Goal: Information Seeking & Learning: Learn about a topic

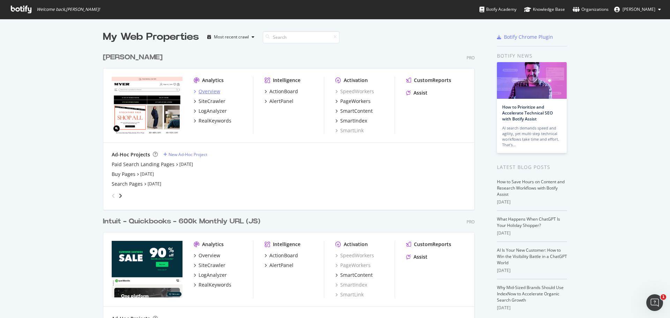
click at [209, 92] on div "Overview" at bounding box center [210, 91] width 22 height 7
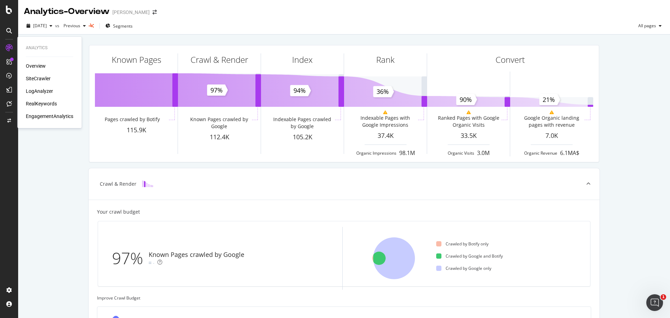
click at [38, 80] on div "SiteCrawler" at bounding box center [38, 78] width 25 height 7
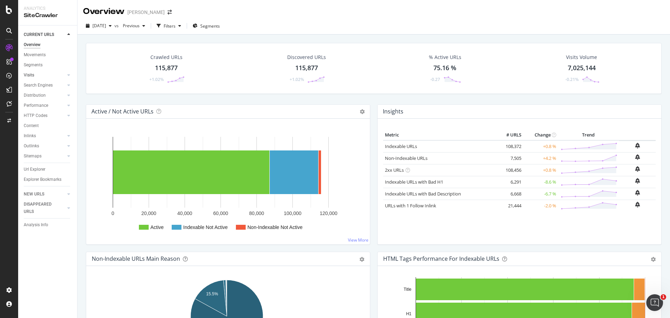
click at [42, 74] on link "Visits" at bounding box center [45, 75] width 42 height 7
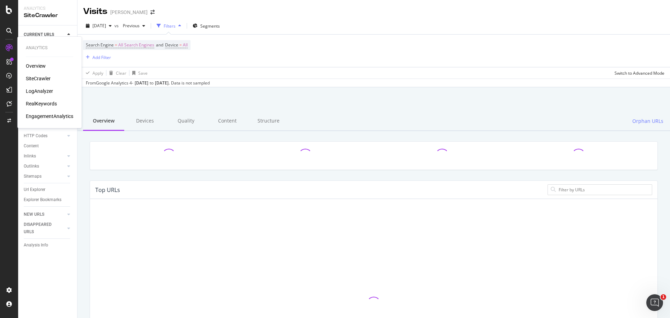
click at [50, 115] on div "EngagementAnalytics" at bounding box center [49, 116] width 47 height 7
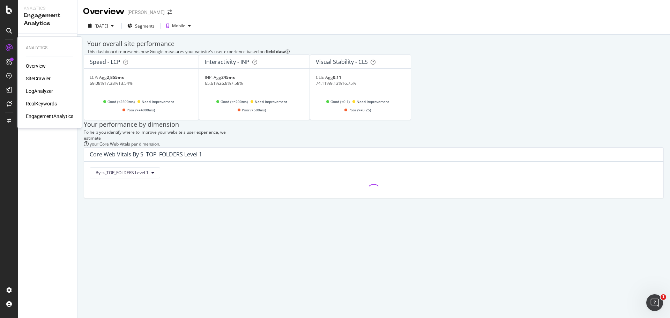
click at [41, 77] on div "SiteCrawler" at bounding box center [38, 78] width 25 height 7
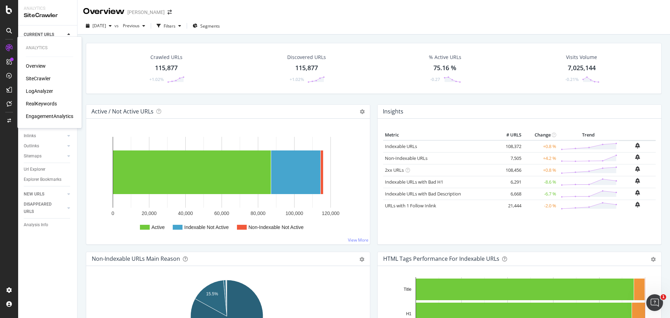
click at [46, 91] on div "LogAnalyzer" at bounding box center [39, 91] width 27 height 7
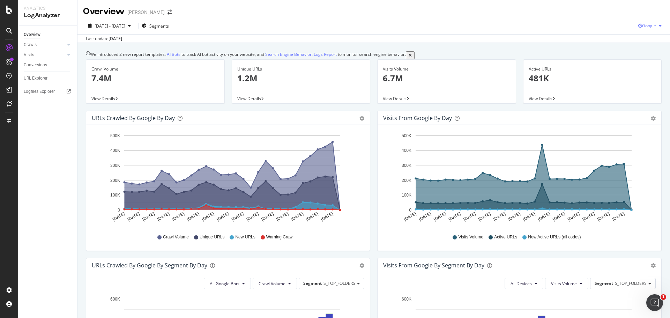
click at [642, 27] on span "Google" at bounding box center [649, 26] width 14 height 6
click at [642, 66] on span "OpenAI" at bounding box center [649, 65] width 26 height 6
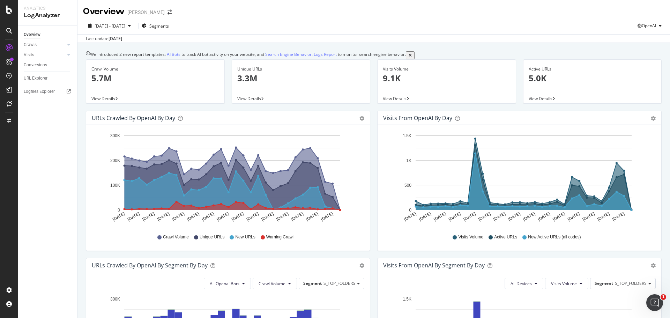
click at [651, 18] on div "[DATE] - [DATE] Segments OpenAI Last update [DATE]" at bounding box center [373, 29] width 593 height 25
click at [651, 22] on div "OpenAI" at bounding box center [651, 26] width 27 height 10
click at [649, 73] on div "Other AI Bots" at bounding box center [643, 78] width 48 height 10
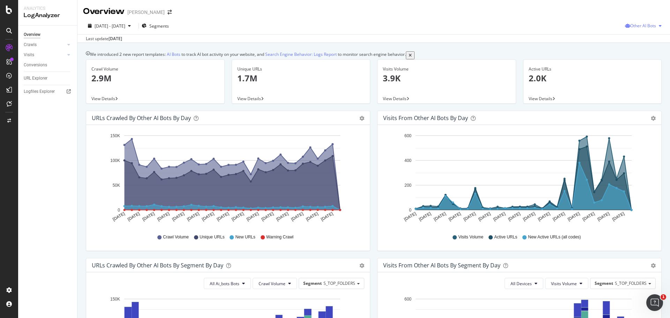
click at [639, 23] on span "Other AI Bots" at bounding box center [643, 26] width 26 height 6
click at [638, 57] on div "Bing" at bounding box center [640, 52] width 50 height 10
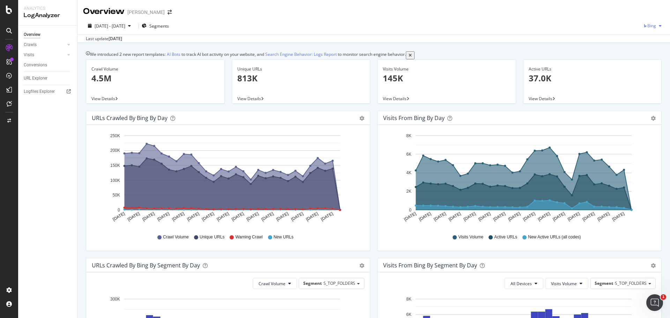
click at [647, 27] on span "Bing" at bounding box center [651, 26] width 9 height 6
click at [654, 63] on span "OpenAI" at bounding box center [649, 65] width 26 height 6
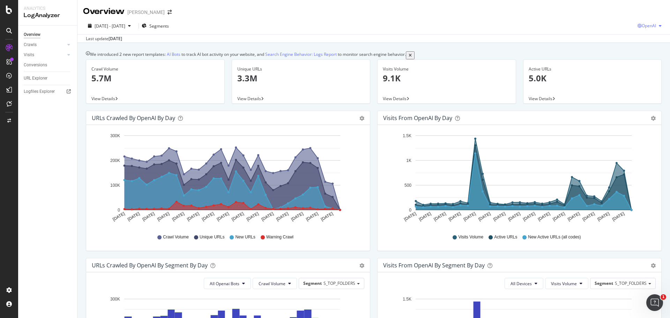
click at [646, 29] on div "OpenAI" at bounding box center [651, 26] width 27 height 10
click at [634, 79] on div "Other AI Bots" at bounding box center [643, 78] width 48 height 10
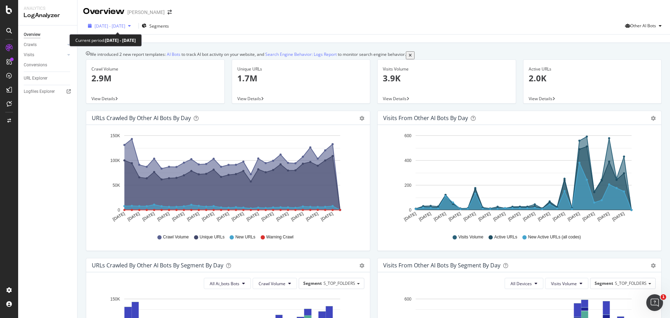
click at [134, 25] on div "button" at bounding box center [129, 26] width 8 height 4
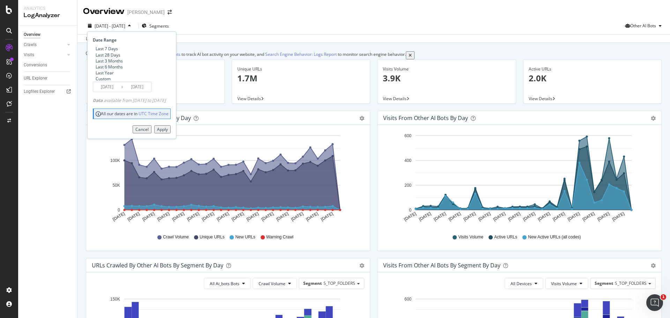
click at [103, 64] on div "Last 3 Months" at bounding box center [109, 61] width 27 height 6
type input "[DATE]"
click at [168, 132] on div "Apply" at bounding box center [162, 129] width 11 height 6
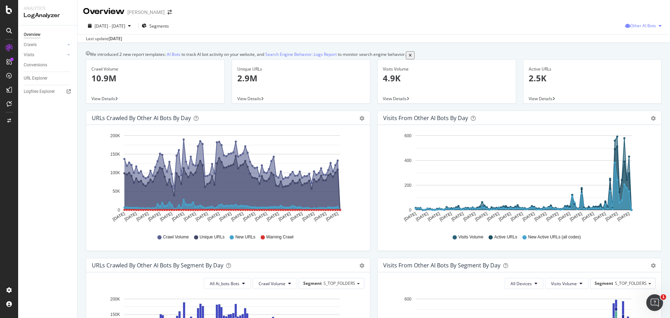
click at [638, 31] on div "Other AI Bots" at bounding box center [644, 26] width 39 height 10
click at [635, 64] on span "OpenAI" at bounding box center [644, 65] width 27 height 6
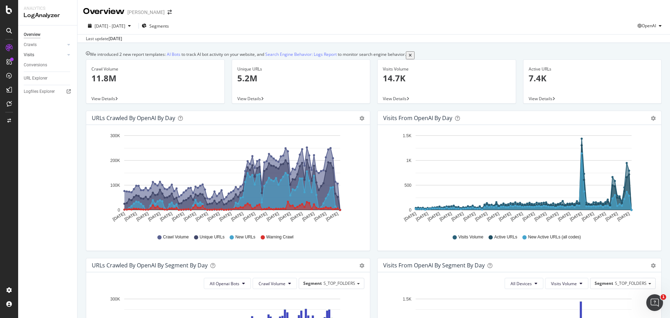
click at [52, 52] on link "Visits" at bounding box center [45, 54] width 42 height 7
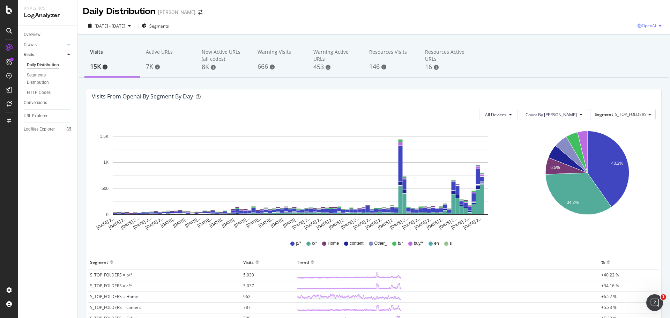
click at [642, 24] on span "OpenAI" at bounding box center [649, 26] width 14 height 6
click at [636, 55] on span "Bing" at bounding box center [649, 53] width 26 height 6
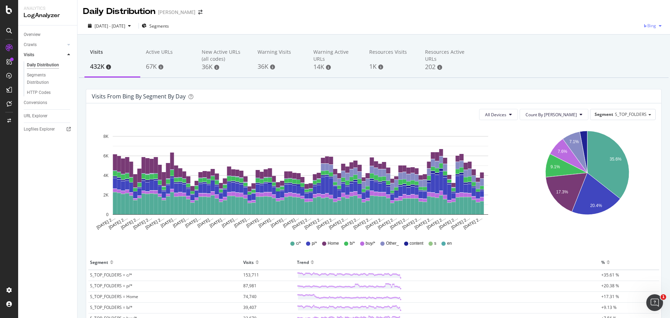
click at [657, 25] on div "button" at bounding box center [660, 26] width 8 height 4
click at [645, 74] on div "Other AI Bots" at bounding box center [644, 78] width 48 height 10
